Goal: Find specific page/section: Find specific page/section

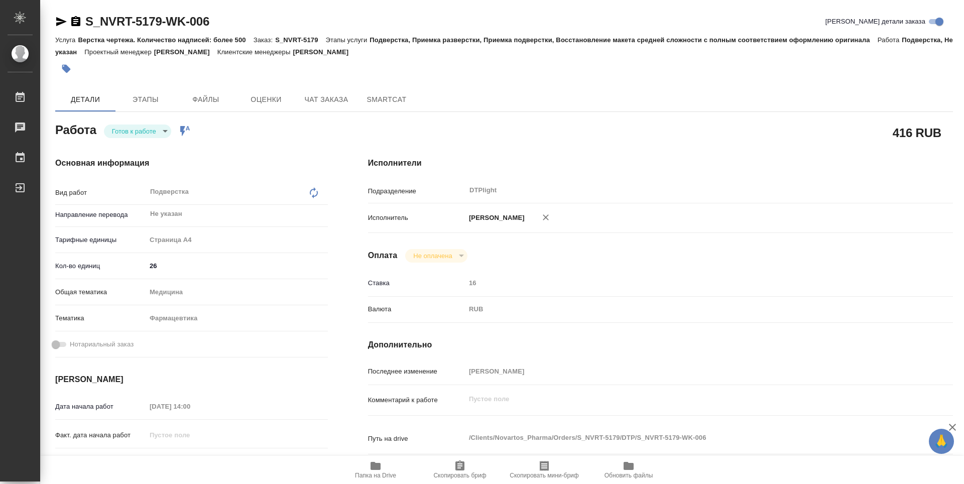
click at [159, 132] on body "🙏 .cls-1 fill:#fff; AWATERA Guselnikov Roman Работы 0 Чаты График Выйти S_NVRT-…" at bounding box center [482, 242] width 964 height 484
click at [141, 133] on button "В работе" at bounding box center [128, 131] width 33 height 11
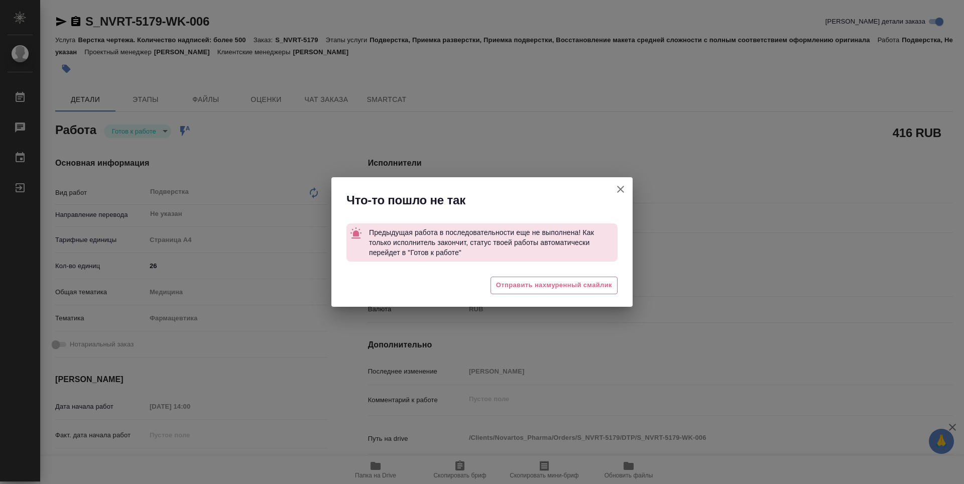
type textarea "x"
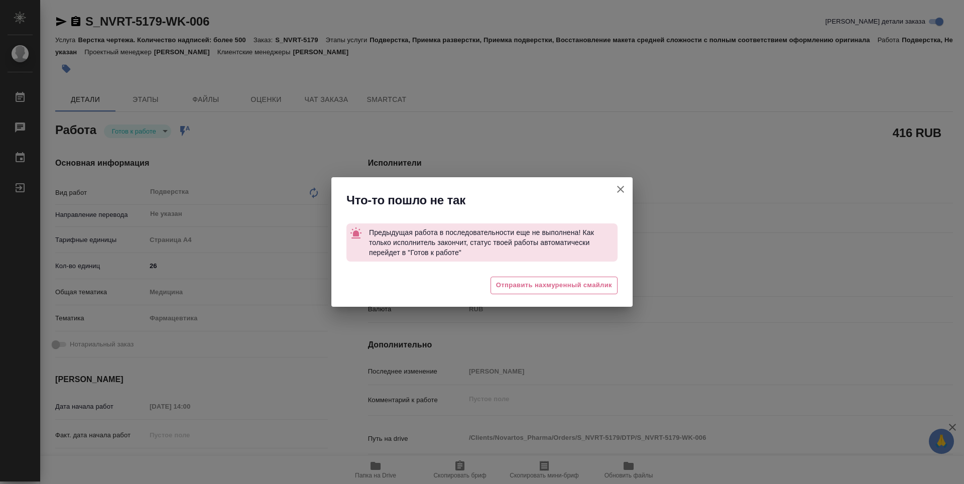
type textarea "x"
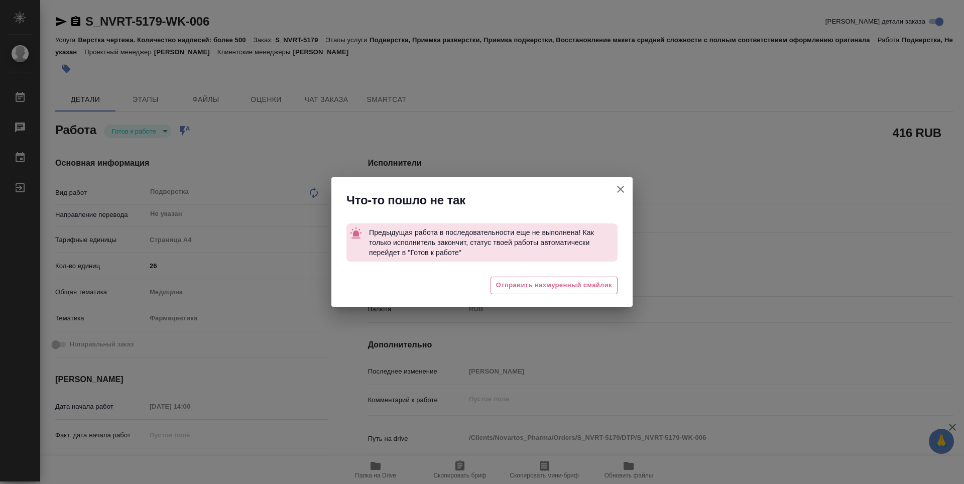
type textarea "x"
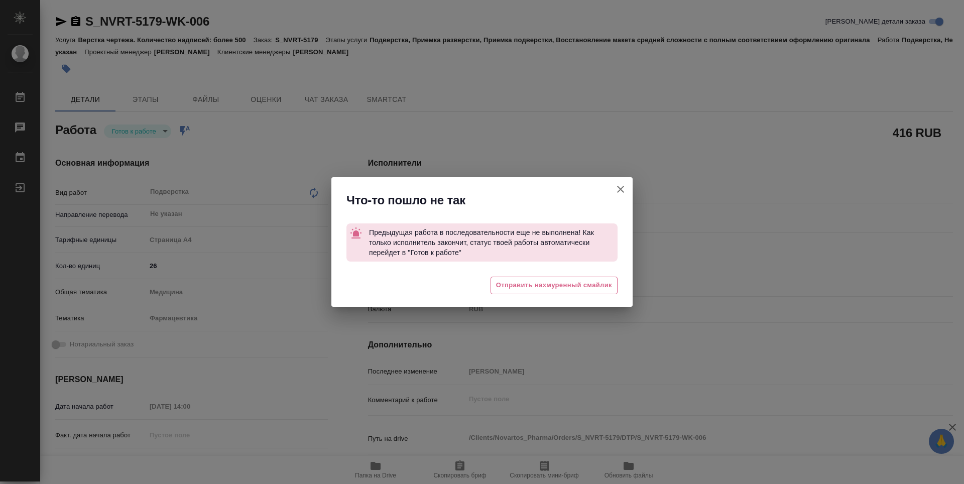
click at [622, 186] on icon "button" at bounding box center [621, 189] width 12 height 12
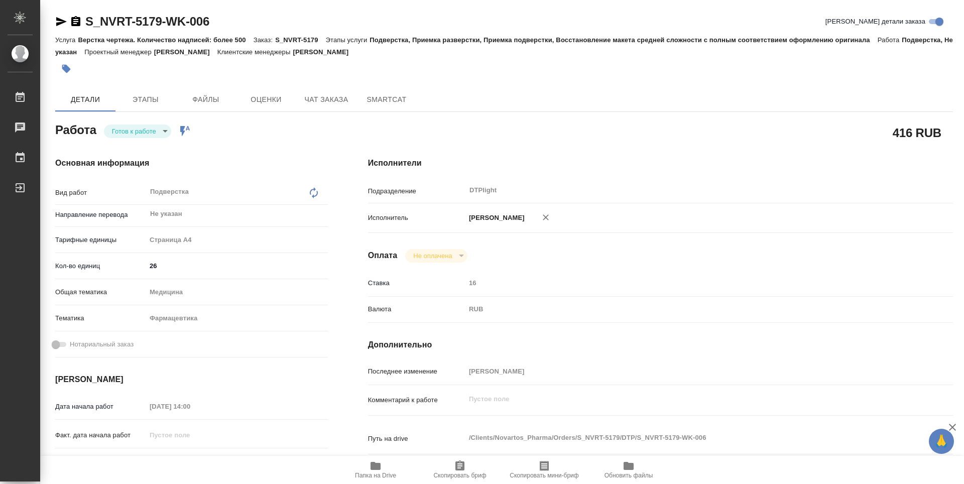
type textarea "x"
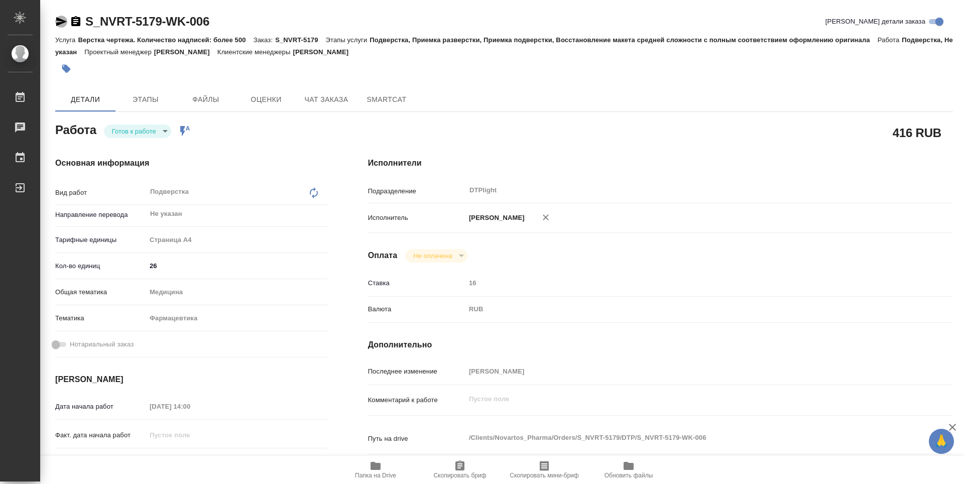
click at [63, 24] on icon "button" at bounding box center [61, 22] width 12 height 12
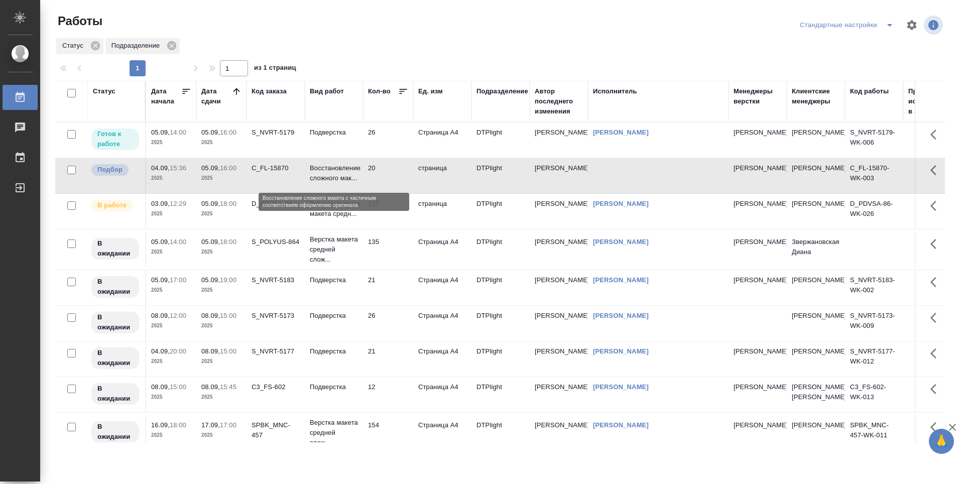
click at [327, 176] on p "Восстановление сложного мак..." at bounding box center [334, 173] width 48 height 20
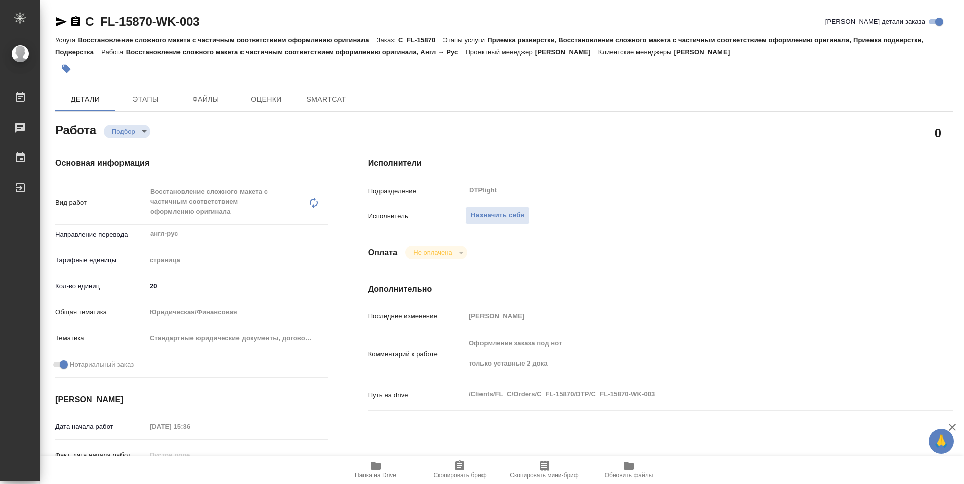
type textarea "x"
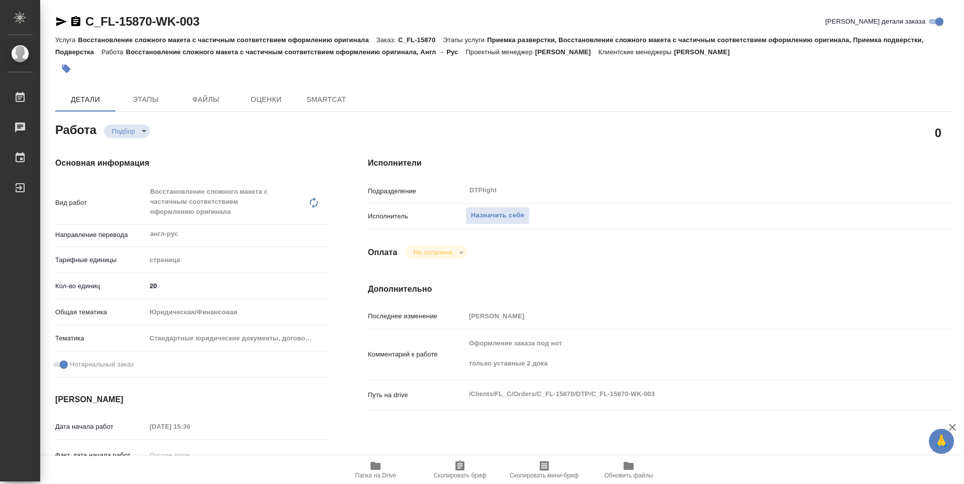
type textarea "x"
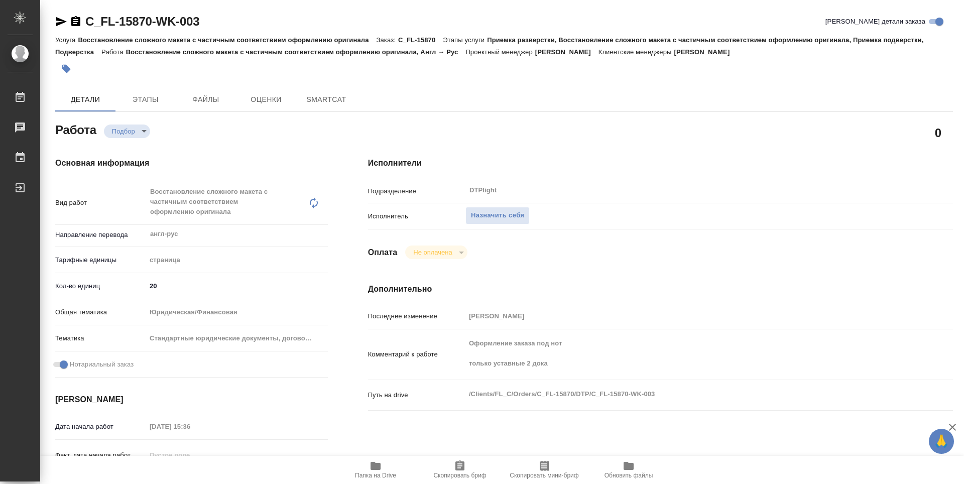
type textarea "x"
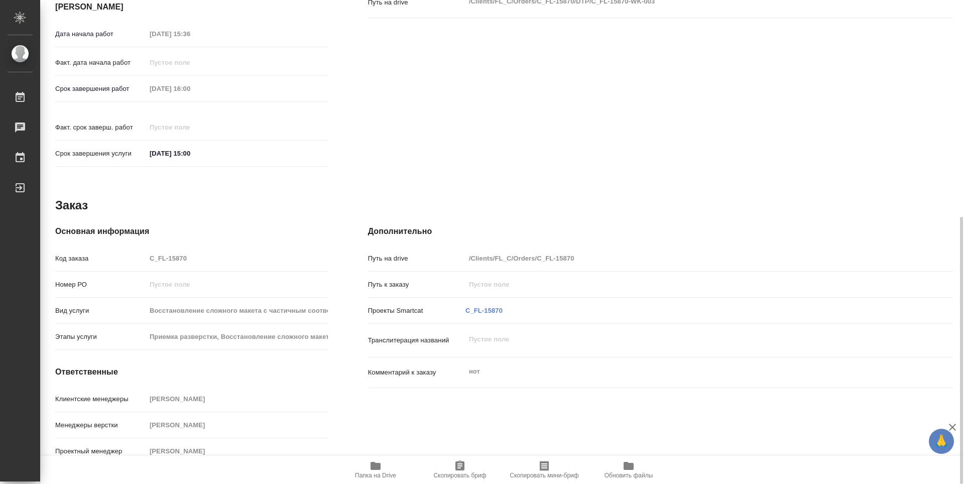
type textarea "x"
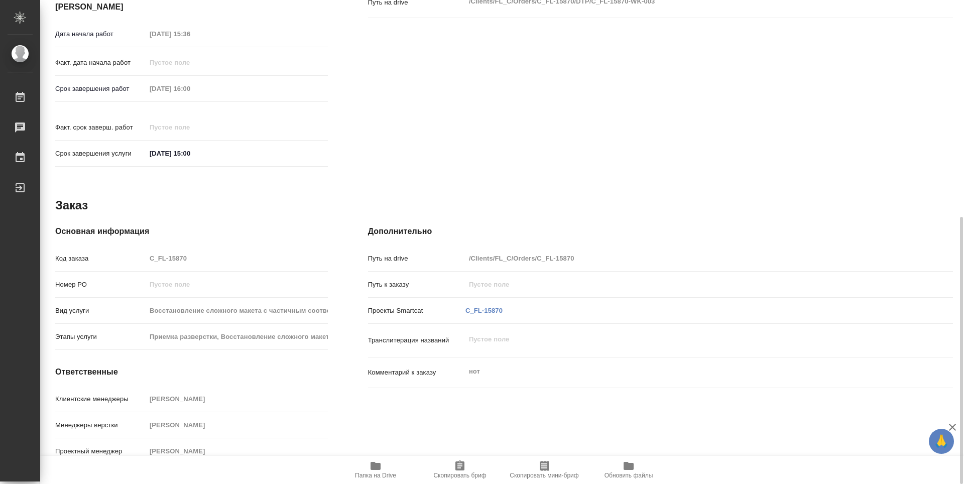
scroll to position [242, 0]
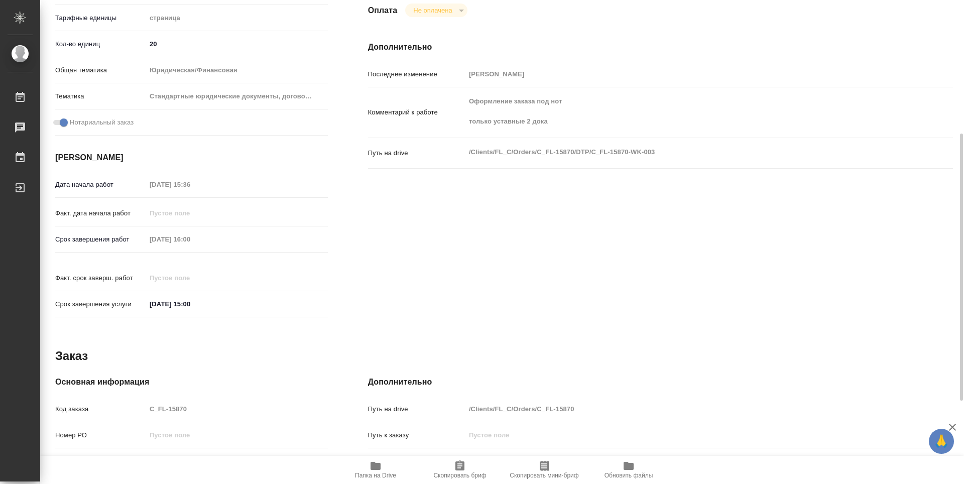
type textarea "x"
